Goal: Task Accomplishment & Management: Manage account settings

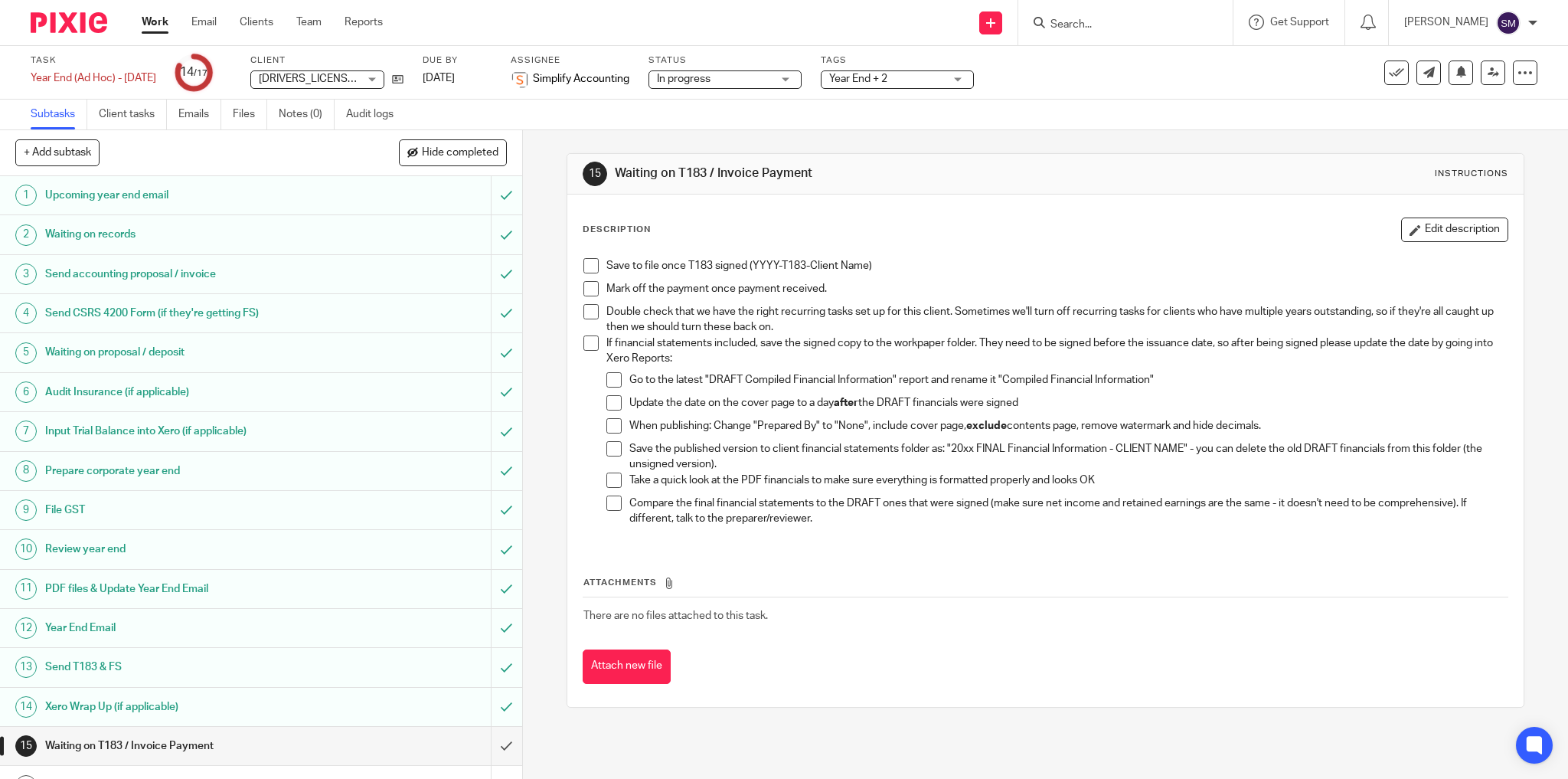
scroll to position [60, 0]
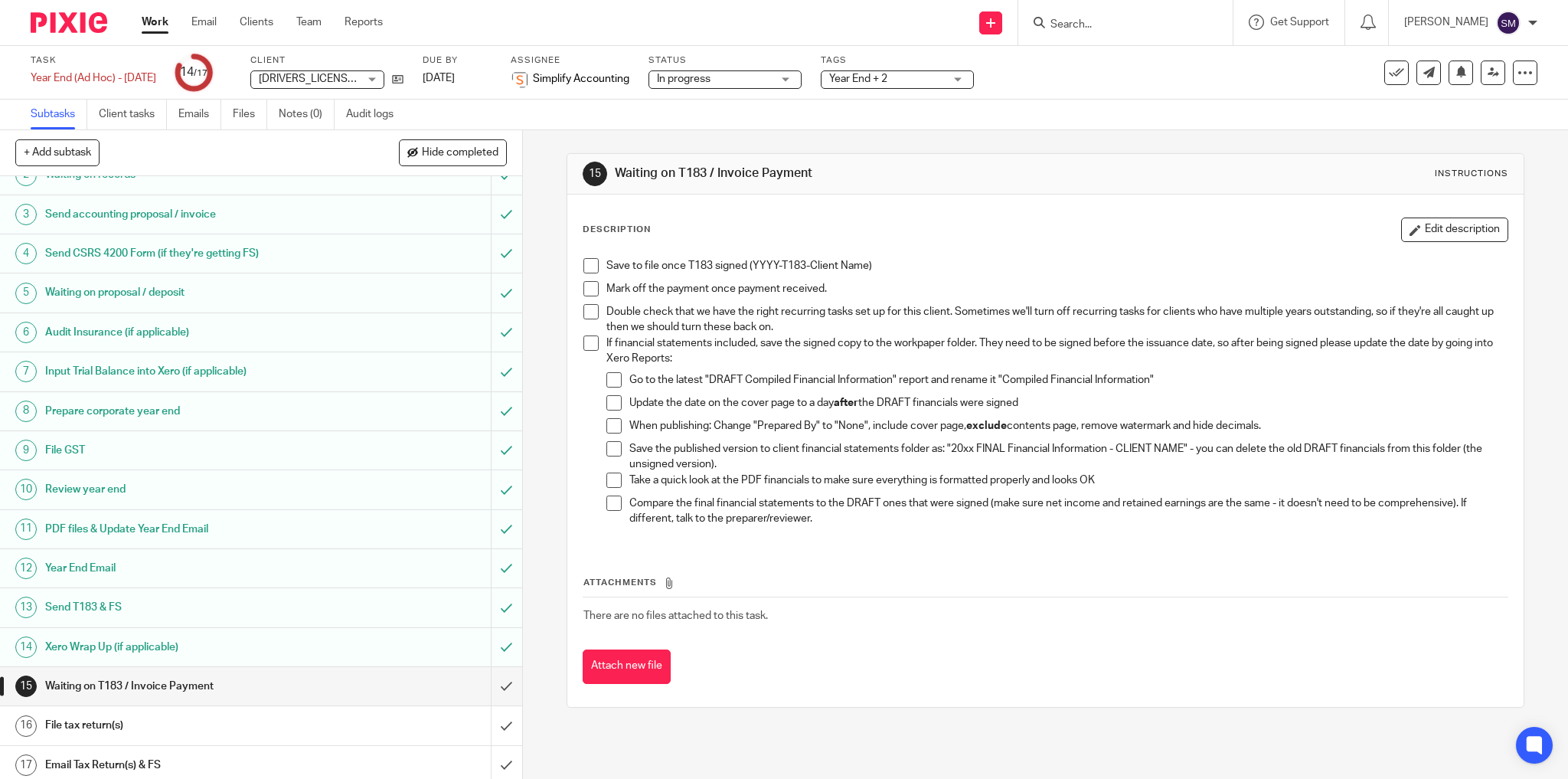
click at [1532, 26] on div at bounding box center [1533, 23] width 9 height 9
click at [1517, 24] on img at bounding box center [1508, 23] width 24 height 24
click at [1486, 67] on li "My profile" at bounding box center [1479, 61] width 101 height 22
click at [1485, 61] on span "My profile" at bounding box center [1473, 61] width 47 height 11
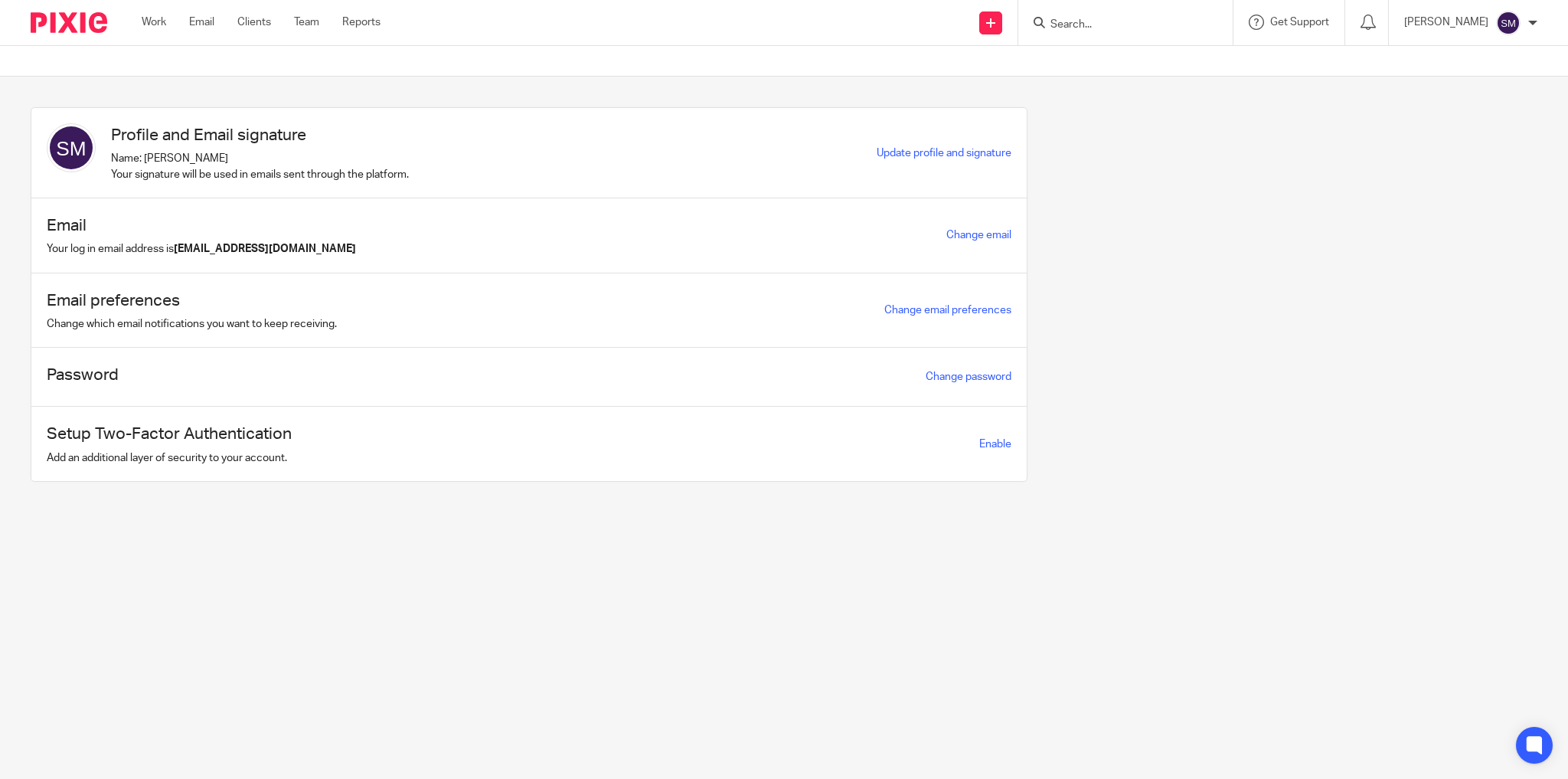
drag, startPoint x: 62, startPoint y: 152, endPoint x: 70, endPoint y: 155, distance: 8.5
click at [62, 151] on img at bounding box center [71, 147] width 49 height 49
click at [904, 154] on span "Update profile and signature" at bounding box center [944, 153] width 135 height 11
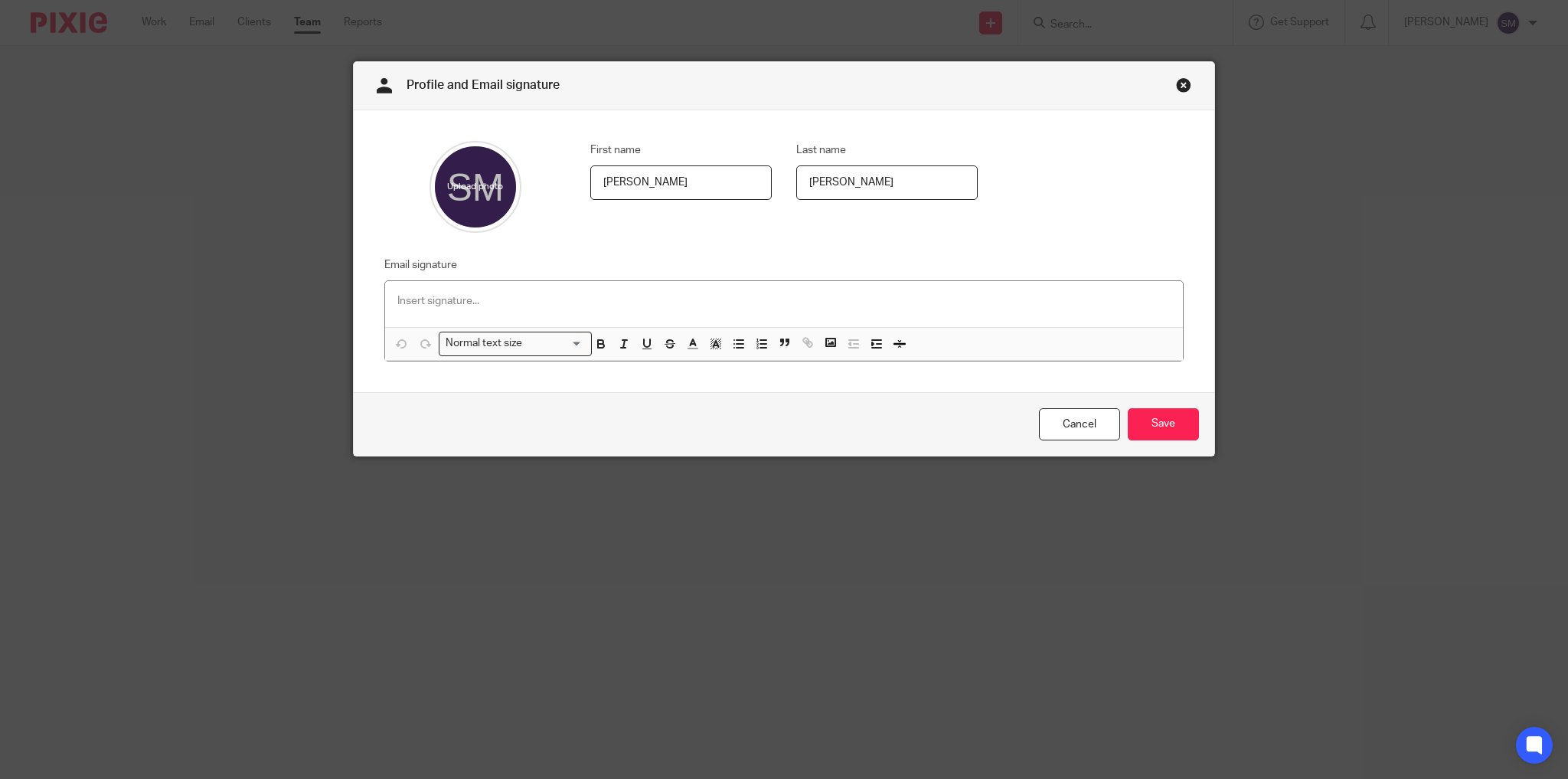
click at [474, 189] on input "file" at bounding box center [475, 186] width 92 height 92
click at [213, 280] on div "Profile and Email signature First name Stella Last name Meisner Email signature…" at bounding box center [784, 389] width 1568 height 779
click at [1179, 86] on link "Close this dialog window" at bounding box center [1184, 88] width 15 height 21
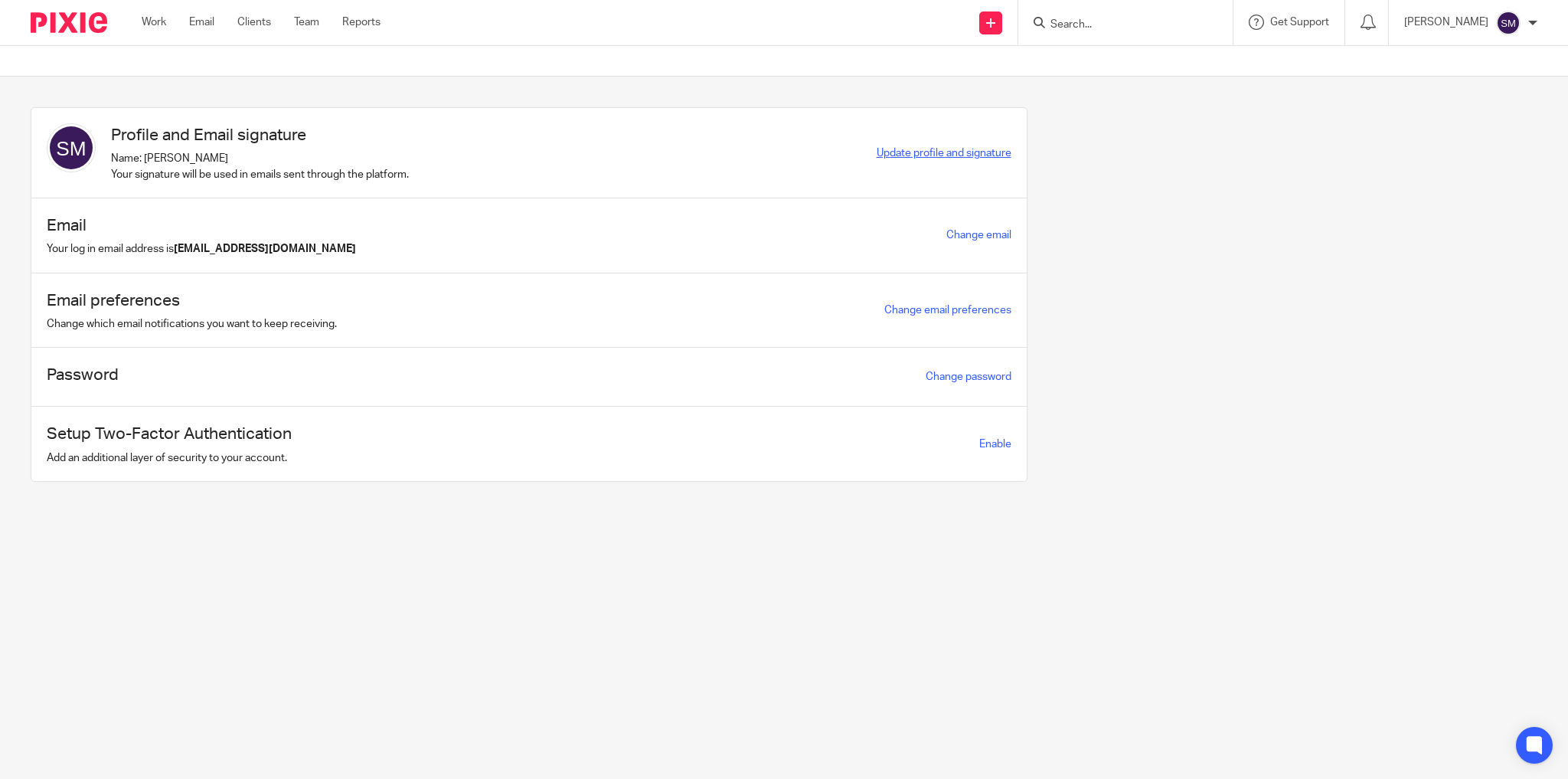
click at [909, 152] on span "Update profile and signature" at bounding box center [944, 153] width 135 height 11
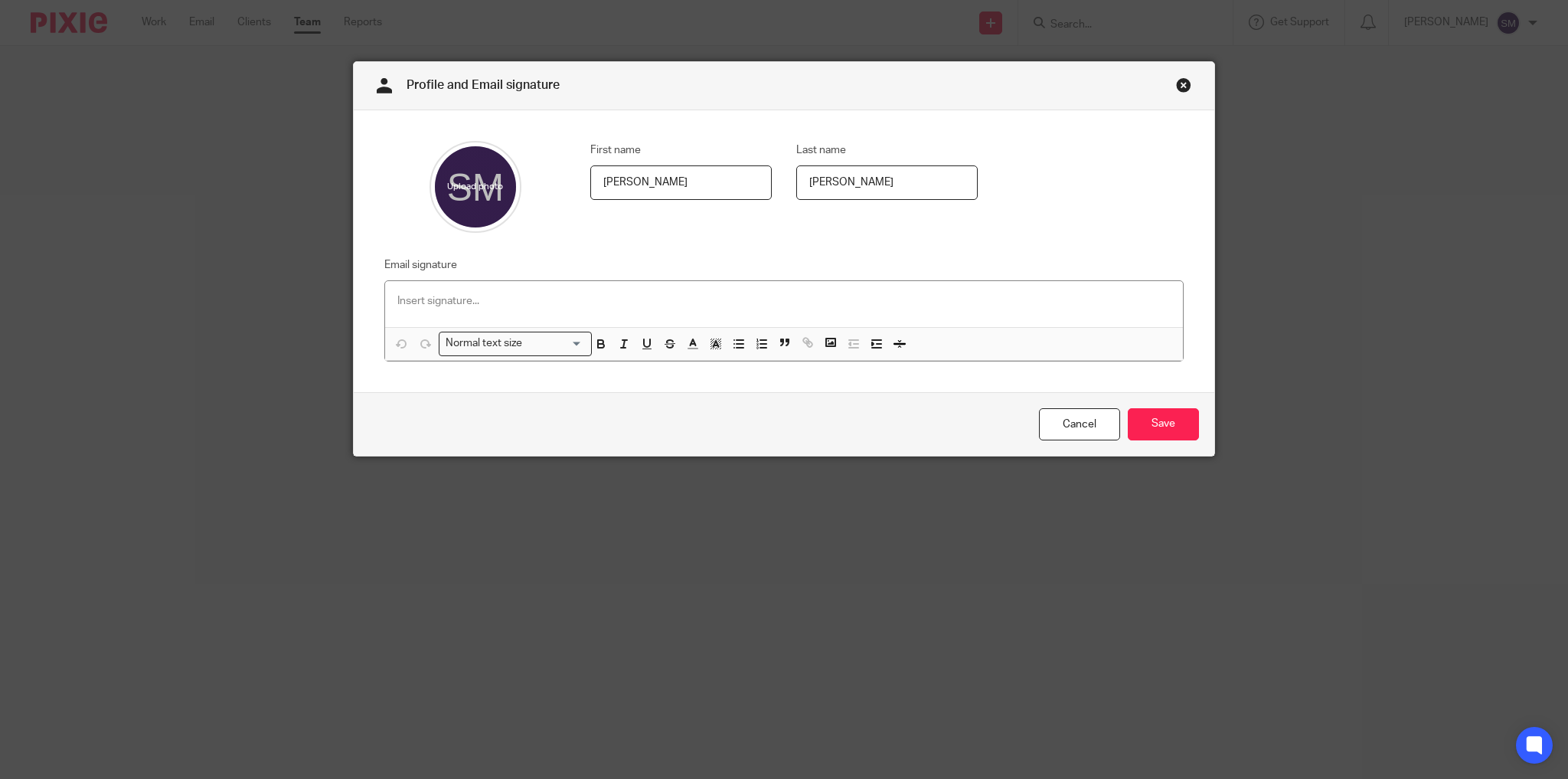
click at [507, 184] on input "file" at bounding box center [475, 186] width 92 height 92
type input "C:\fakepath\unnamed.jpg"
drag, startPoint x: 455, startPoint y: 195, endPoint x: 447, endPoint y: 215, distance: 21.5
click at [447, 215] on input "file" at bounding box center [475, 186] width 92 height 92
click at [1162, 412] on input "Save" at bounding box center [1164, 424] width 72 height 33
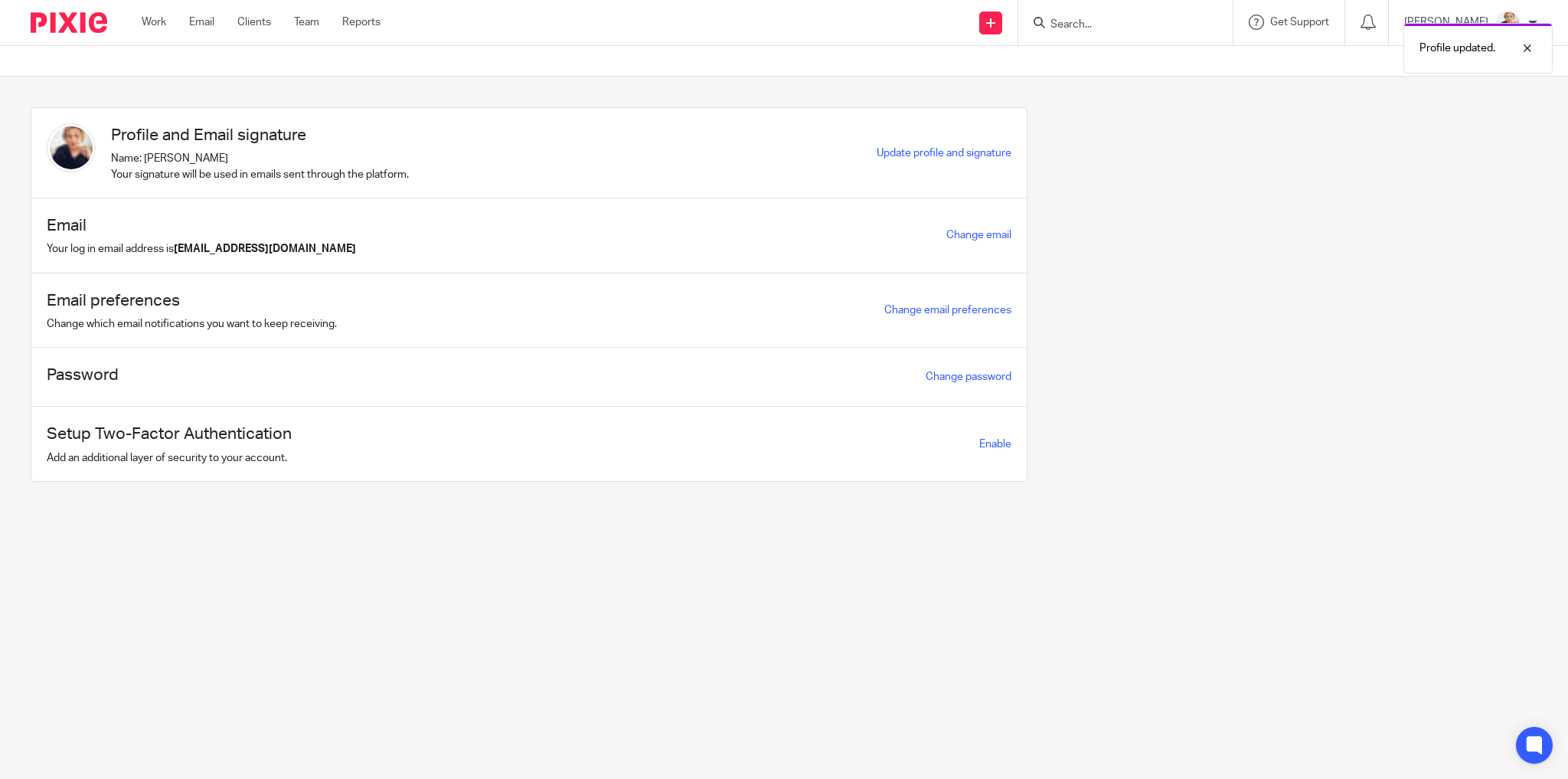
click at [1314, 197] on div "Profile and Email signature Name: [PERSON_NAME] Your signature will be used in …" at bounding box center [772, 306] width 1531 height 398
click at [157, 20] on link "Work" at bounding box center [153, 22] width 24 height 15
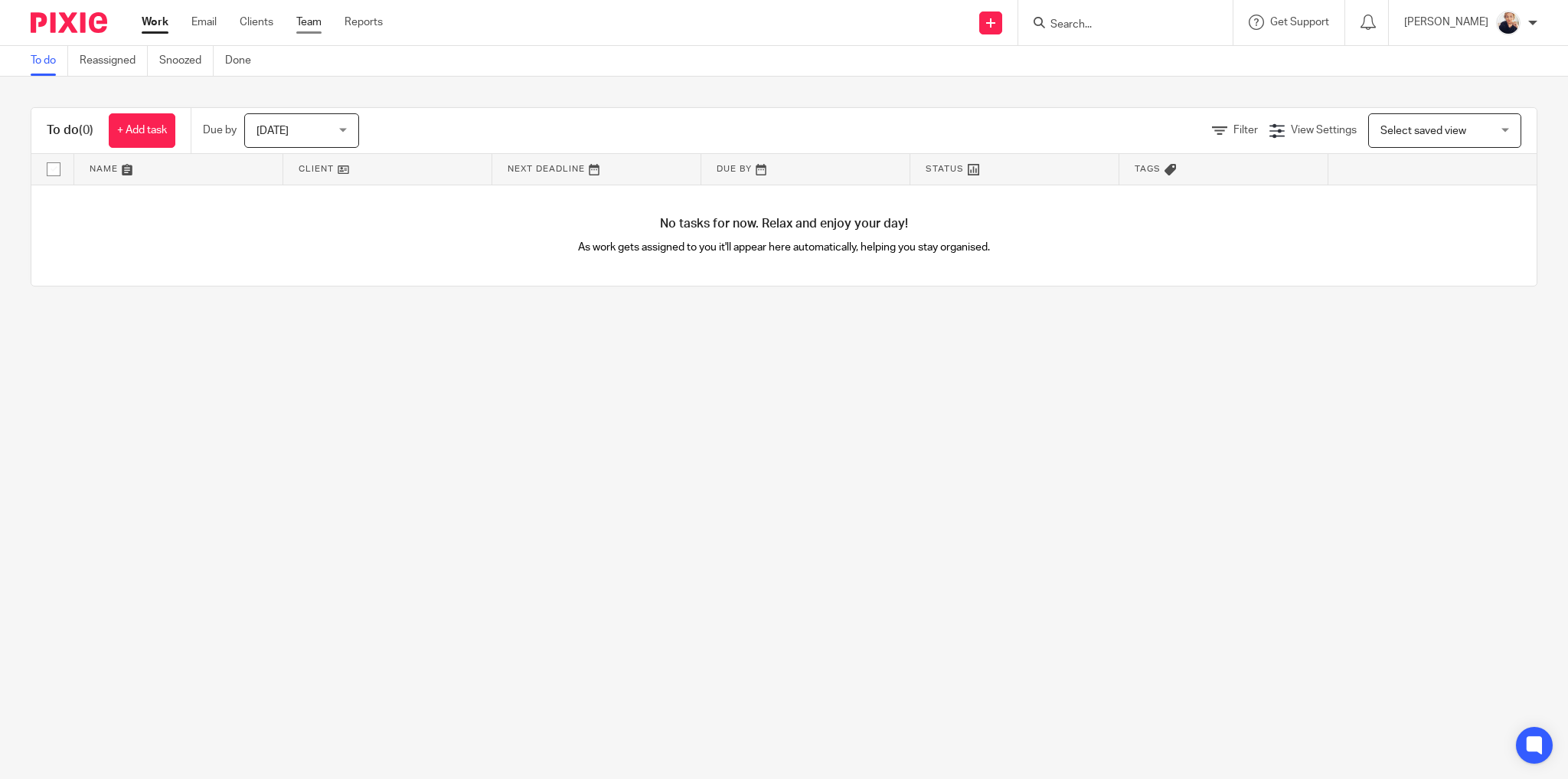
click at [320, 19] on link "Team" at bounding box center [309, 22] width 25 height 15
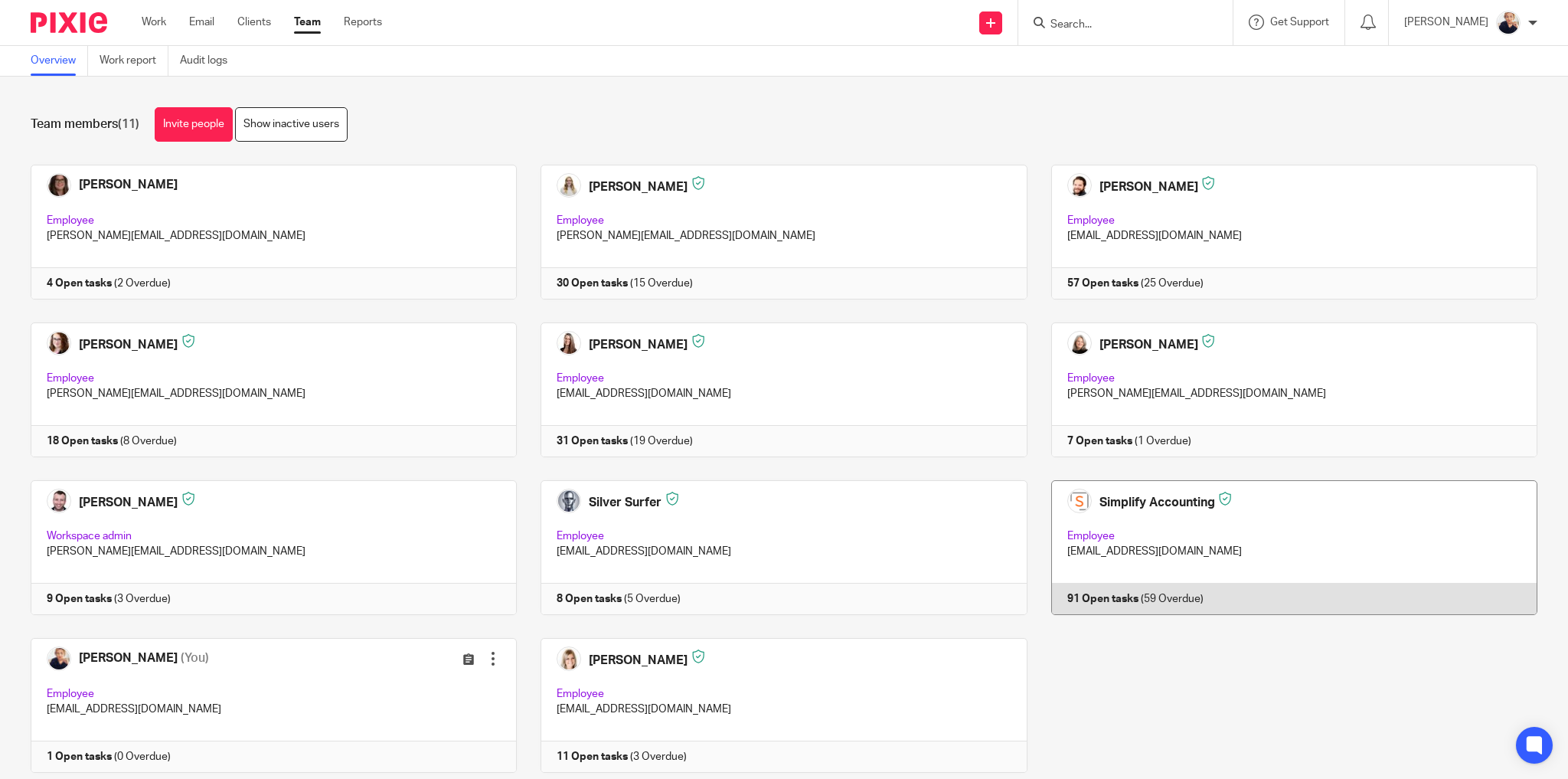
click at [1209, 556] on link at bounding box center [1283, 547] width 510 height 135
